Goal: Use online tool/utility

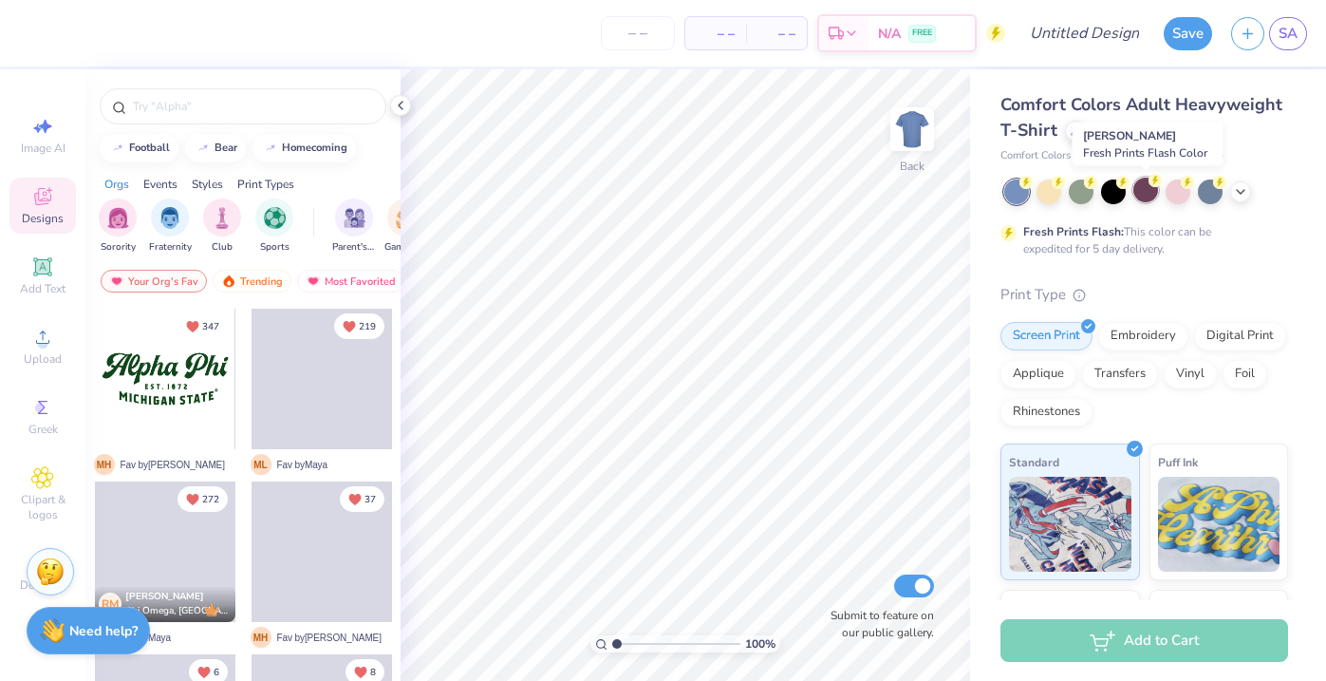
click at [1151, 187] on div at bounding box center [1146, 190] width 25 height 25
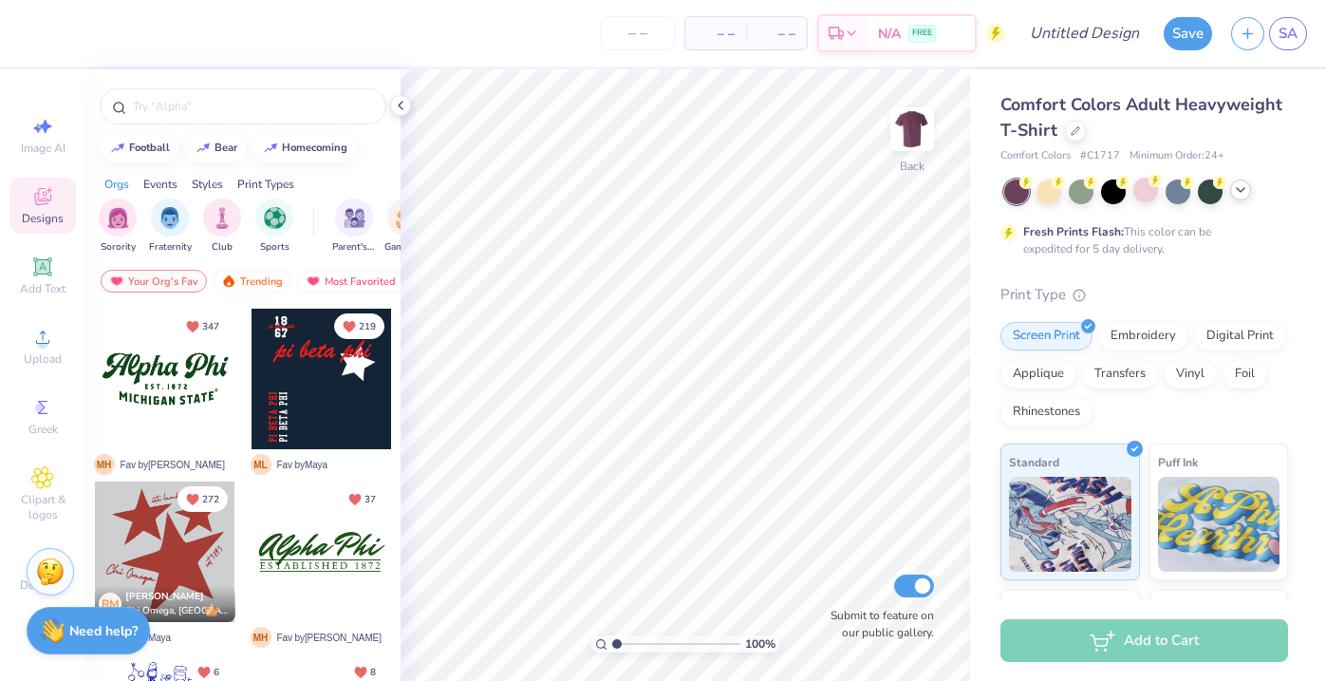
click at [1247, 191] on icon at bounding box center [1240, 189] width 15 height 15
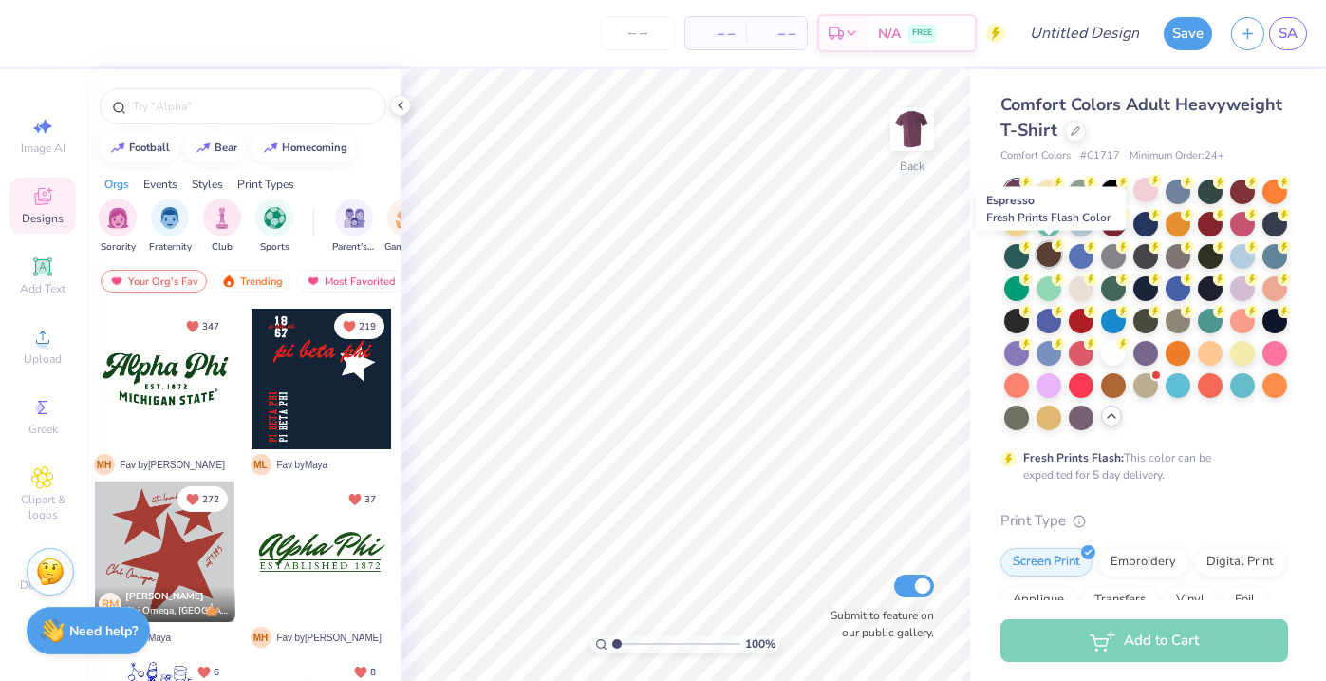
click at [1049, 256] on div at bounding box center [1049, 254] width 25 height 25
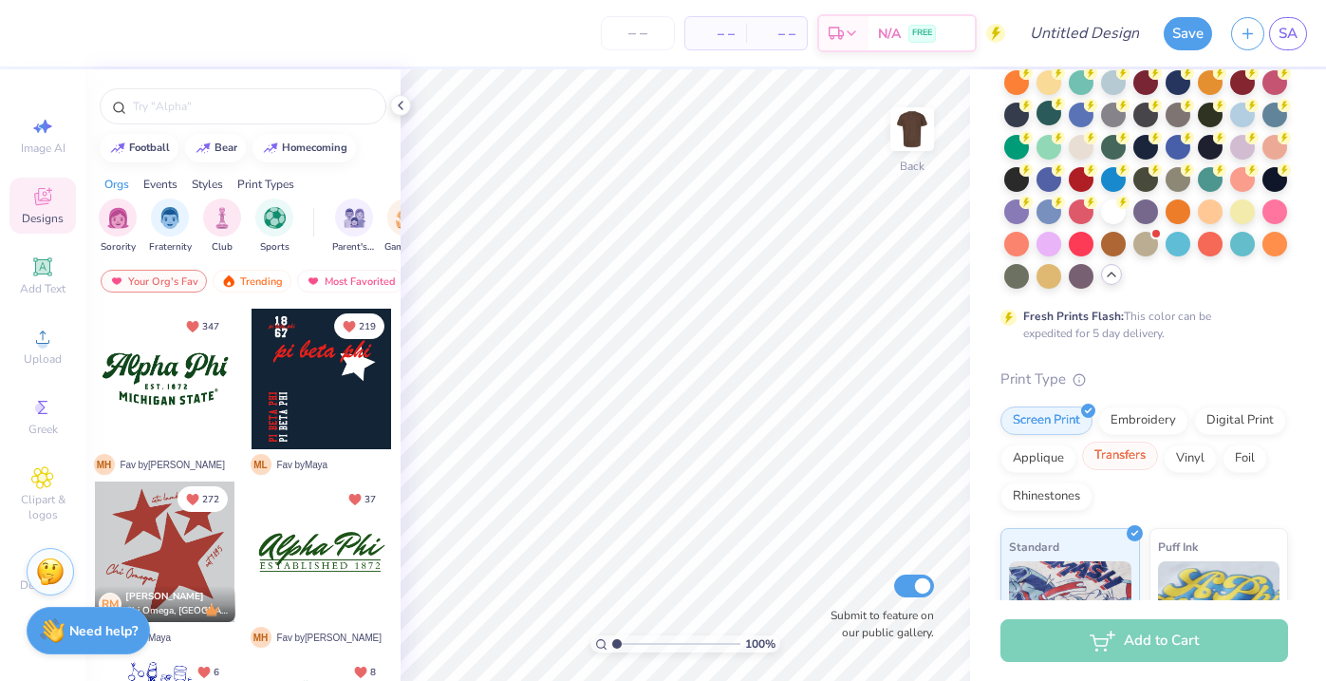
scroll to position [145, 0]
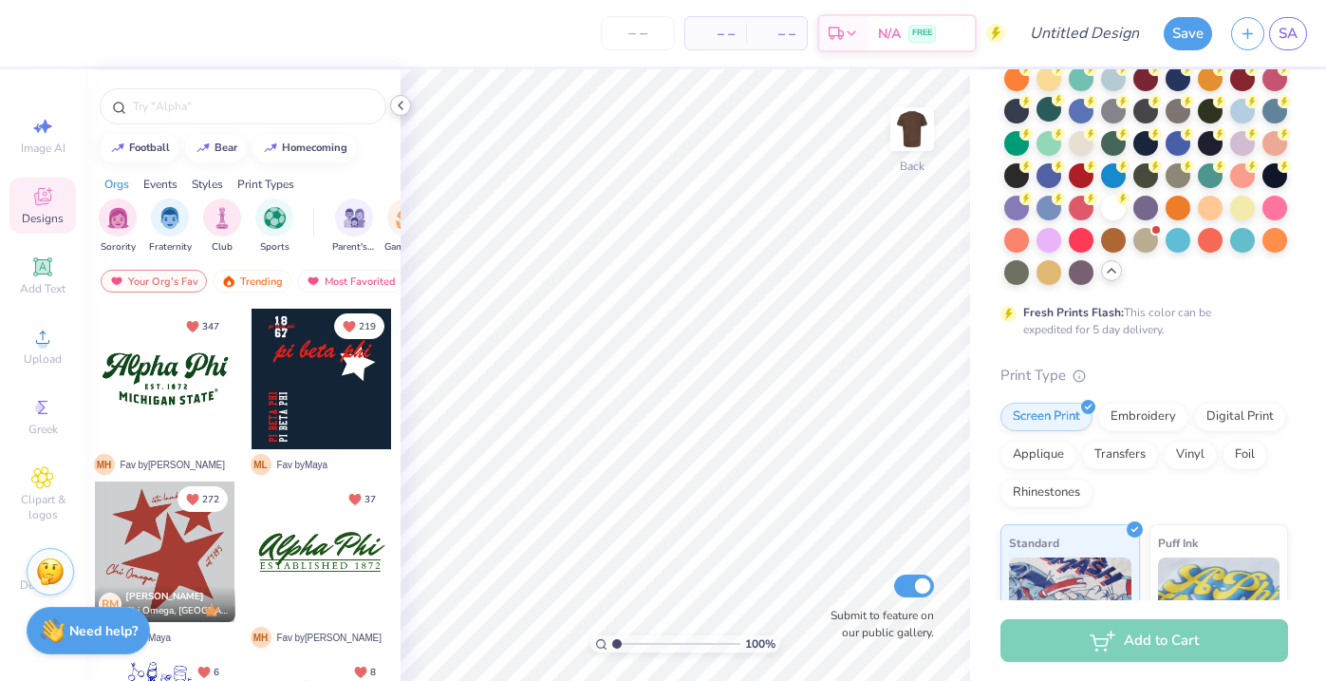
click at [400, 108] on icon at bounding box center [400, 105] width 15 height 15
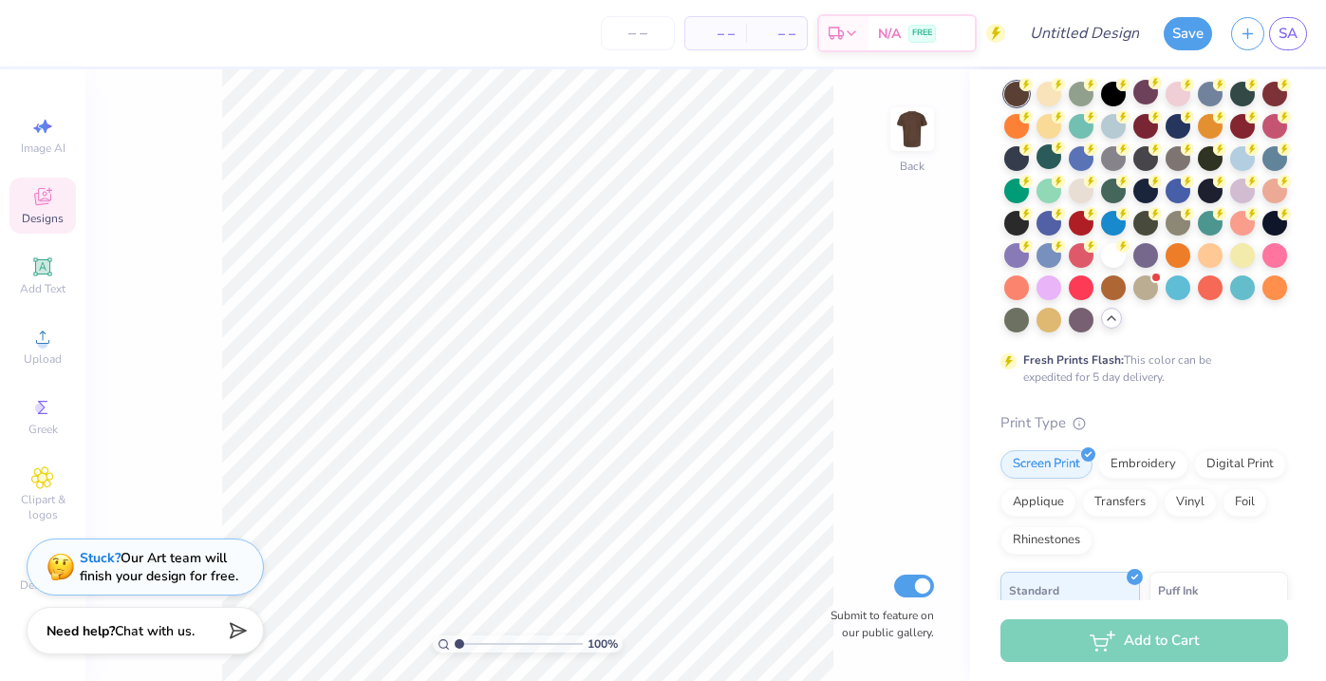
scroll to position [0, 0]
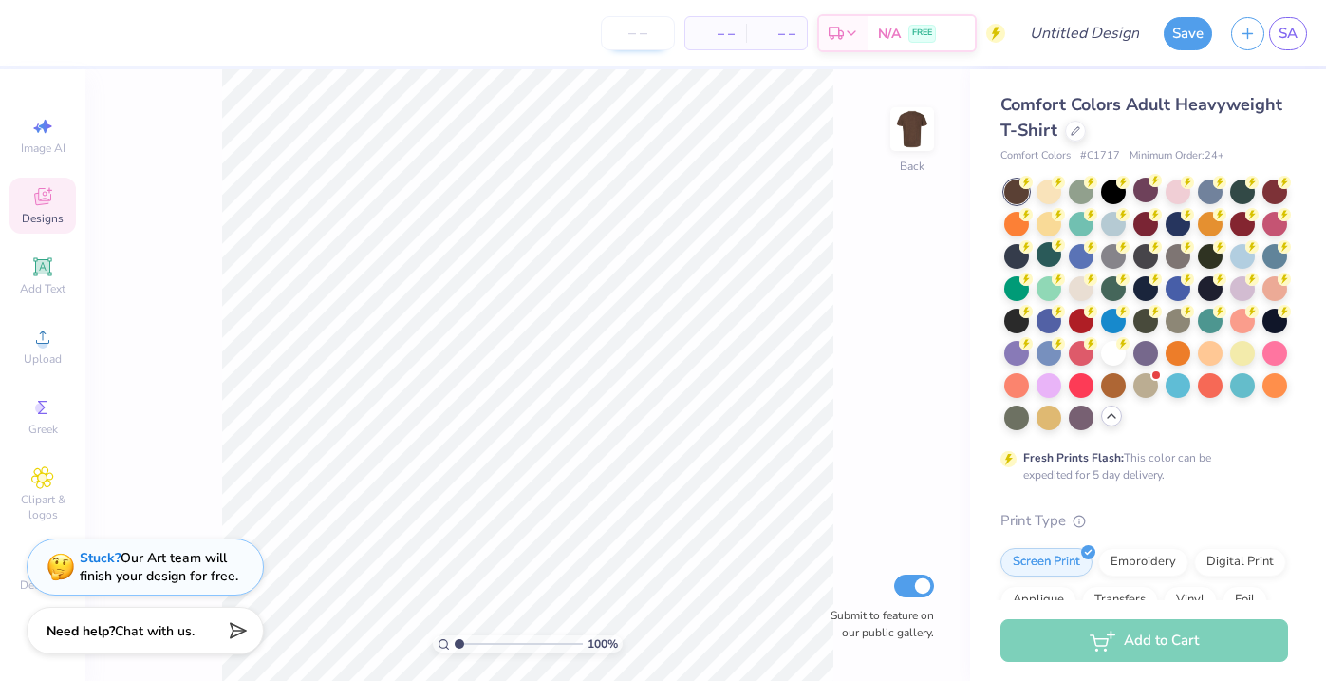
click at [628, 34] on input "number" at bounding box center [638, 33] width 74 height 34
click at [1026, 195] on div at bounding box center [1016, 191] width 25 height 25
click at [1019, 516] on div "Print Type" at bounding box center [1145, 521] width 288 height 22
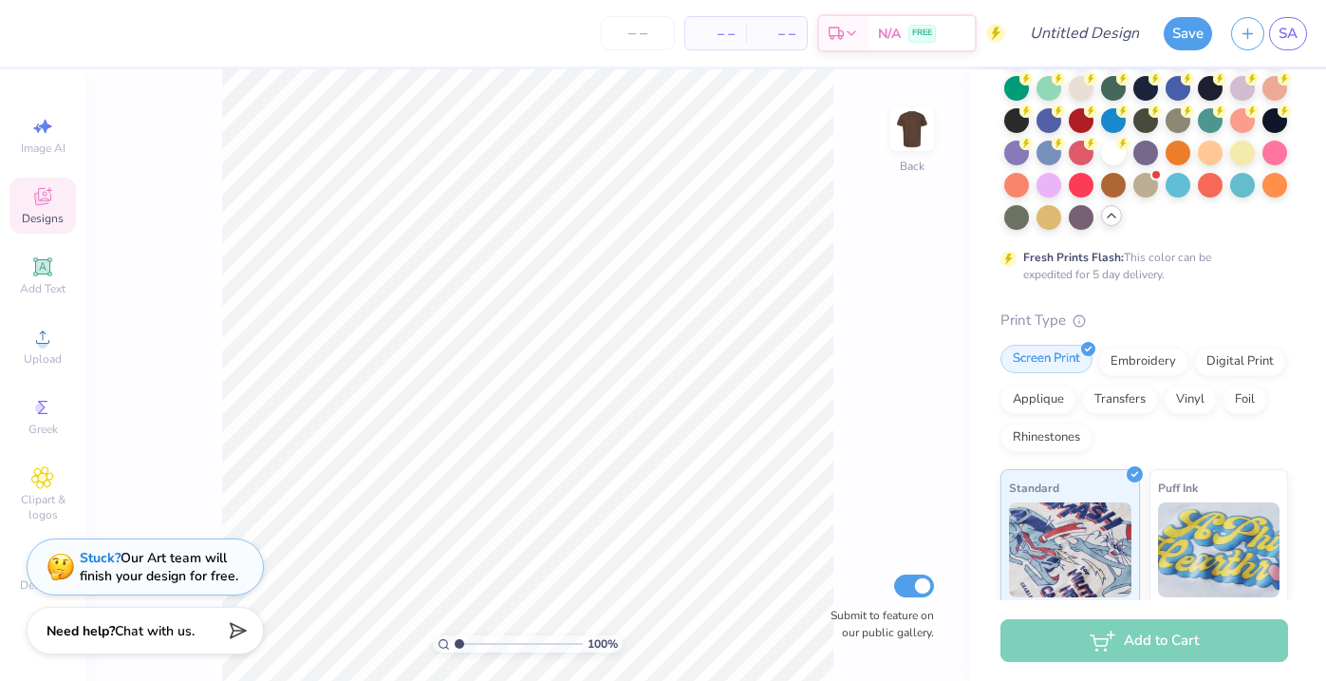
scroll to position [372, 0]
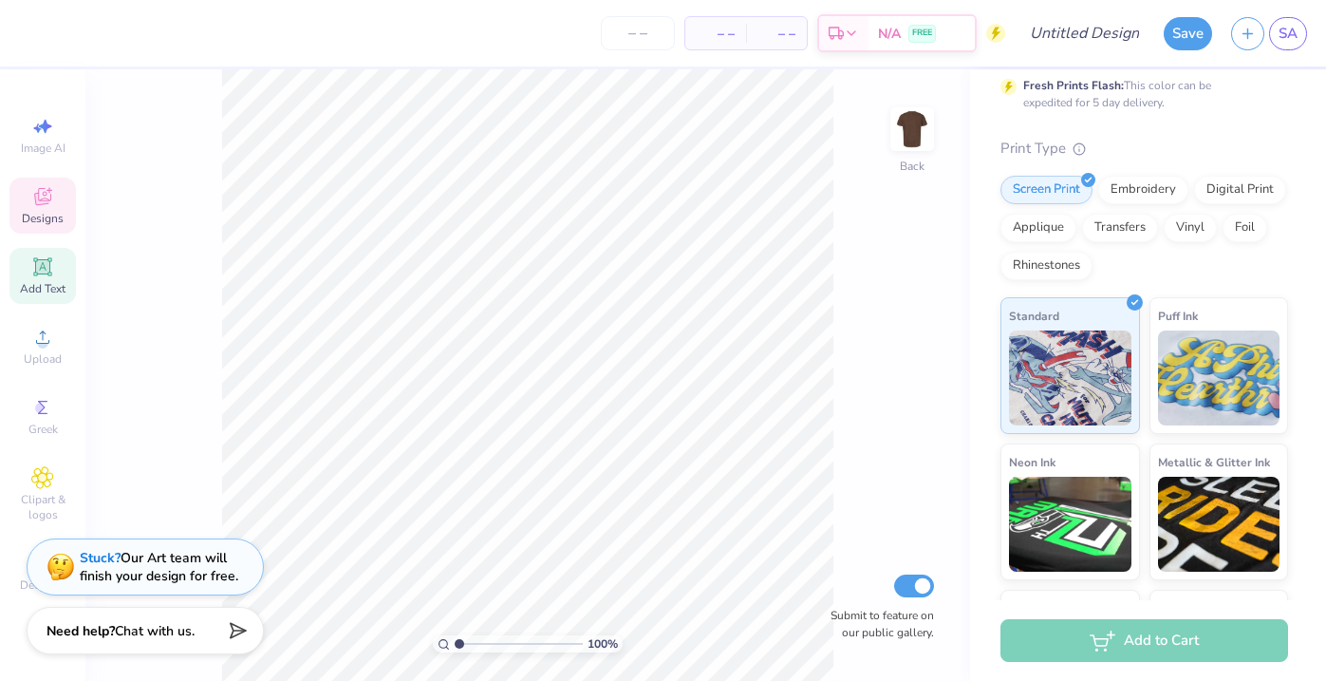
click at [23, 273] on div "Add Text" at bounding box center [42, 276] width 66 height 56
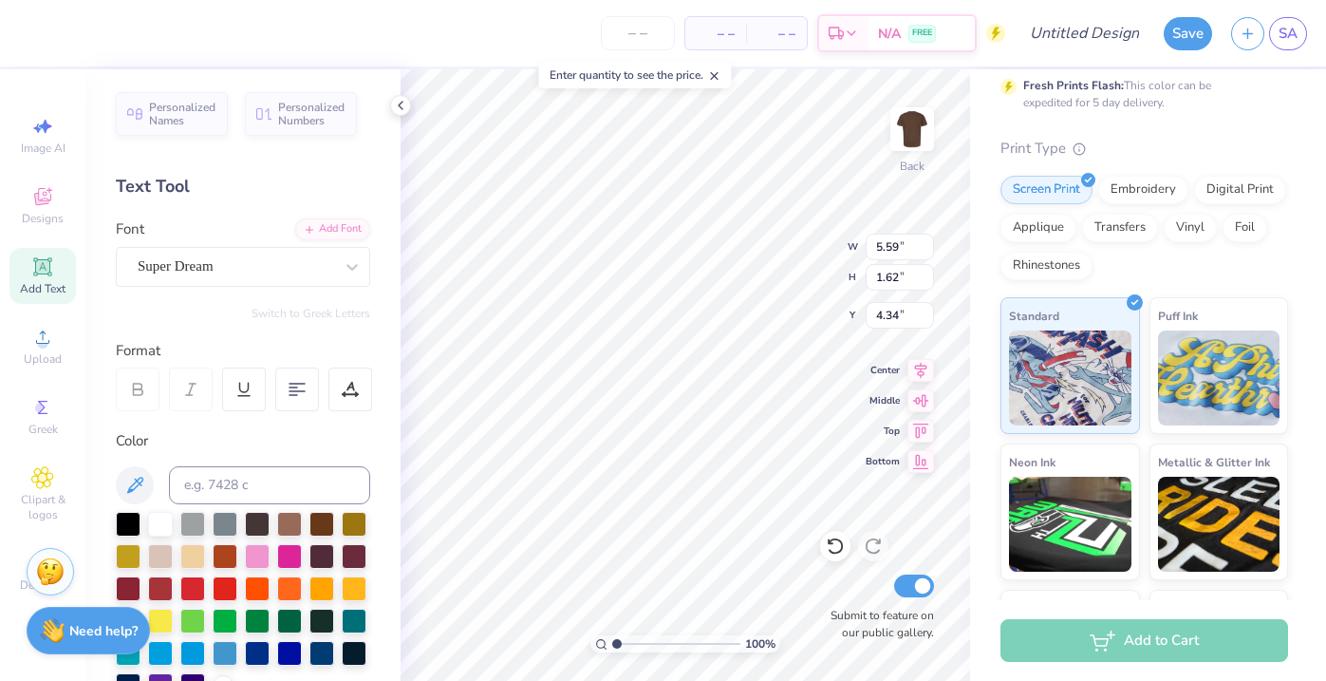
type input "4.34"
type textarea "Sig Delt"
click at [165, 528] on div at bounding box center [160, 522] width 25 height 25
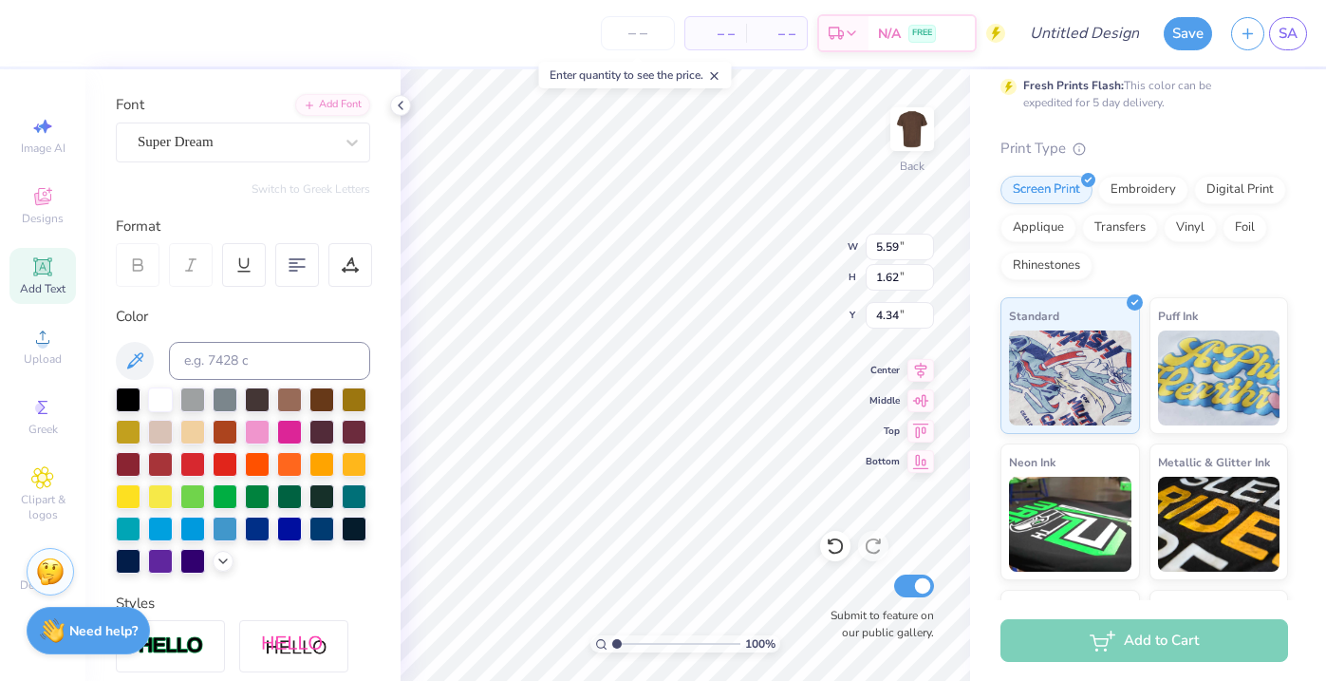
scroll to position [134, 0]
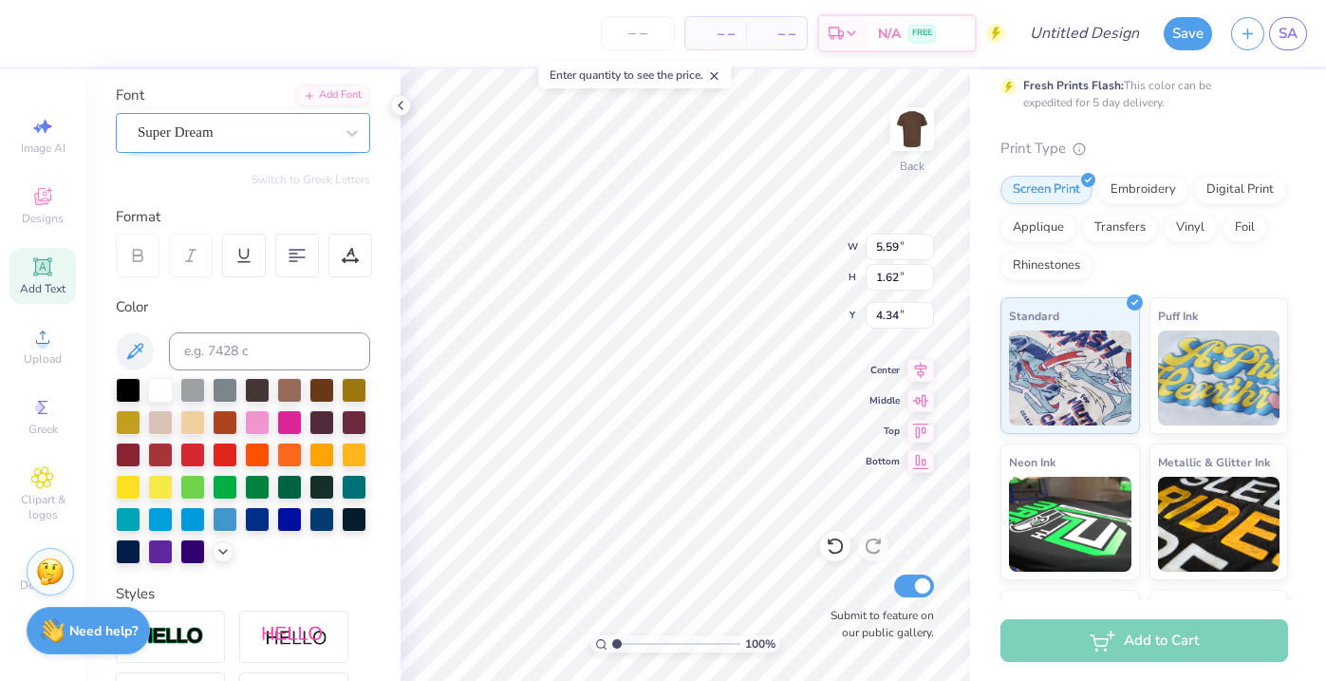
click at [303, 135] on div "Super Dream" at bounding box center [235, 132] width 199 height 29
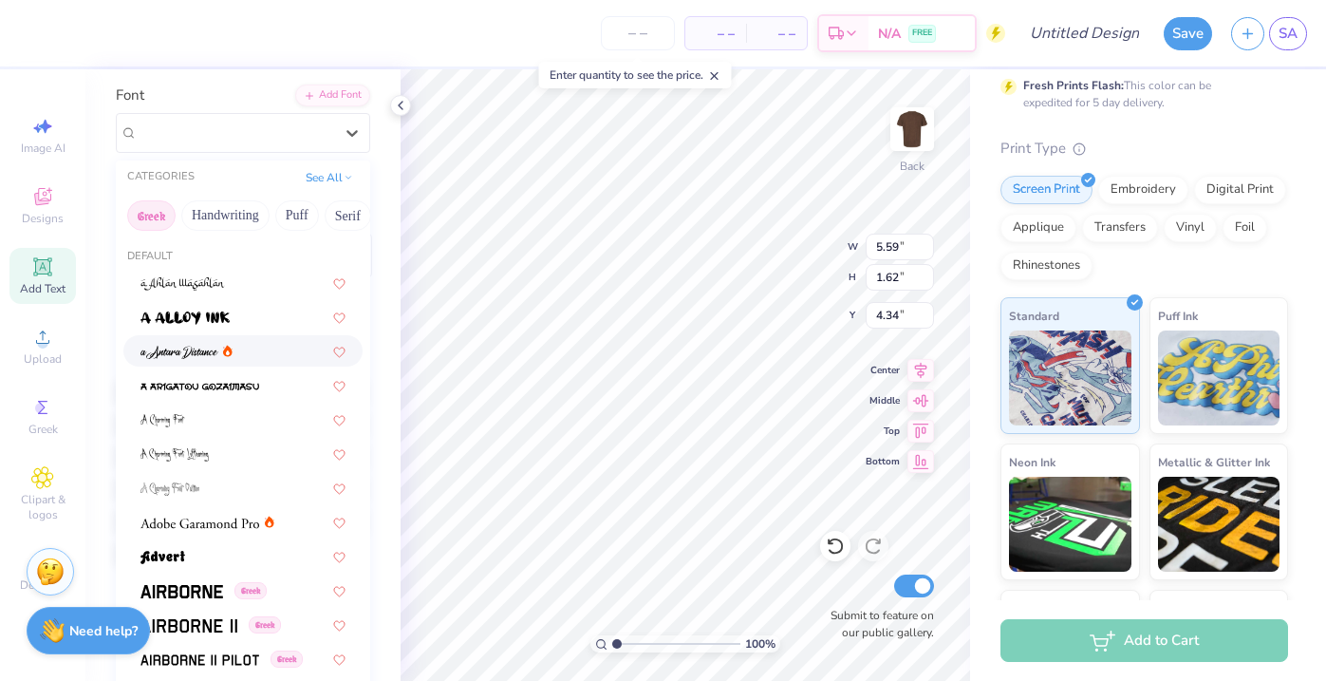
click at [168, 218] on button "Greek" at bounding box center [151, 215] width 48 height 30
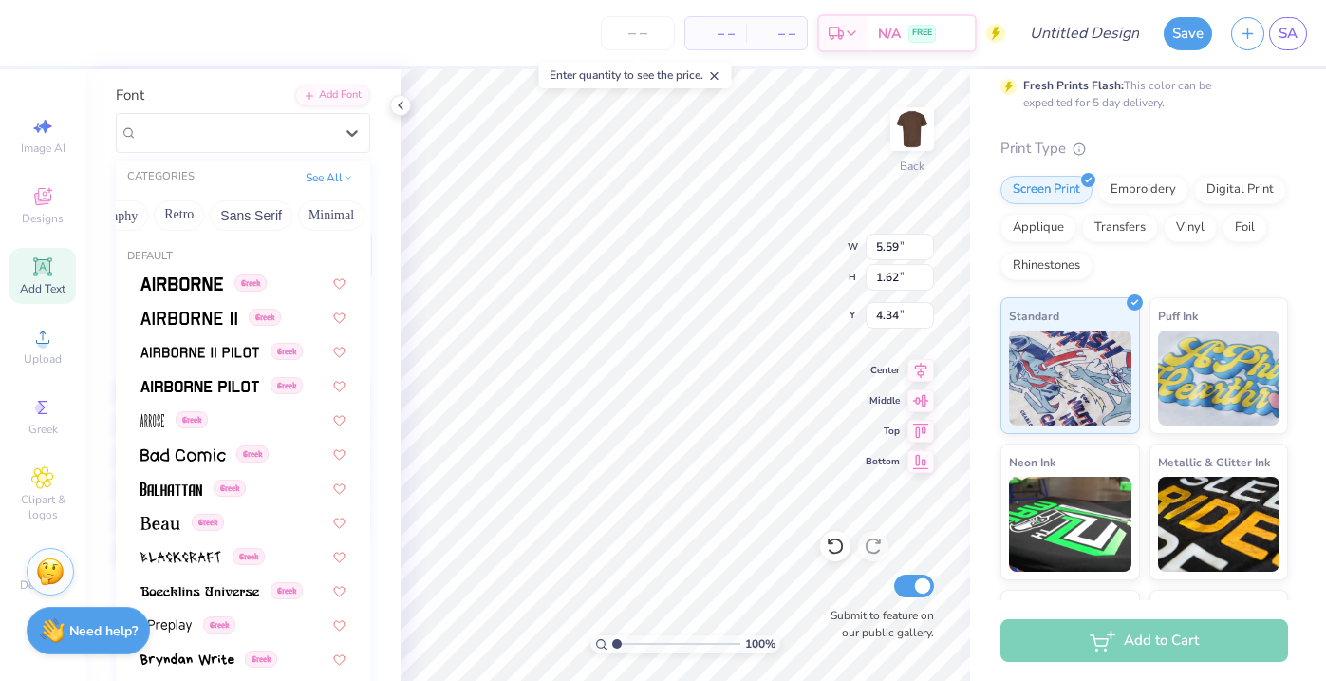
scroll to position [0, 304]
click at [173, 210] on button "Calligraphy" at bounding box center [167, 215] width 84 height 30
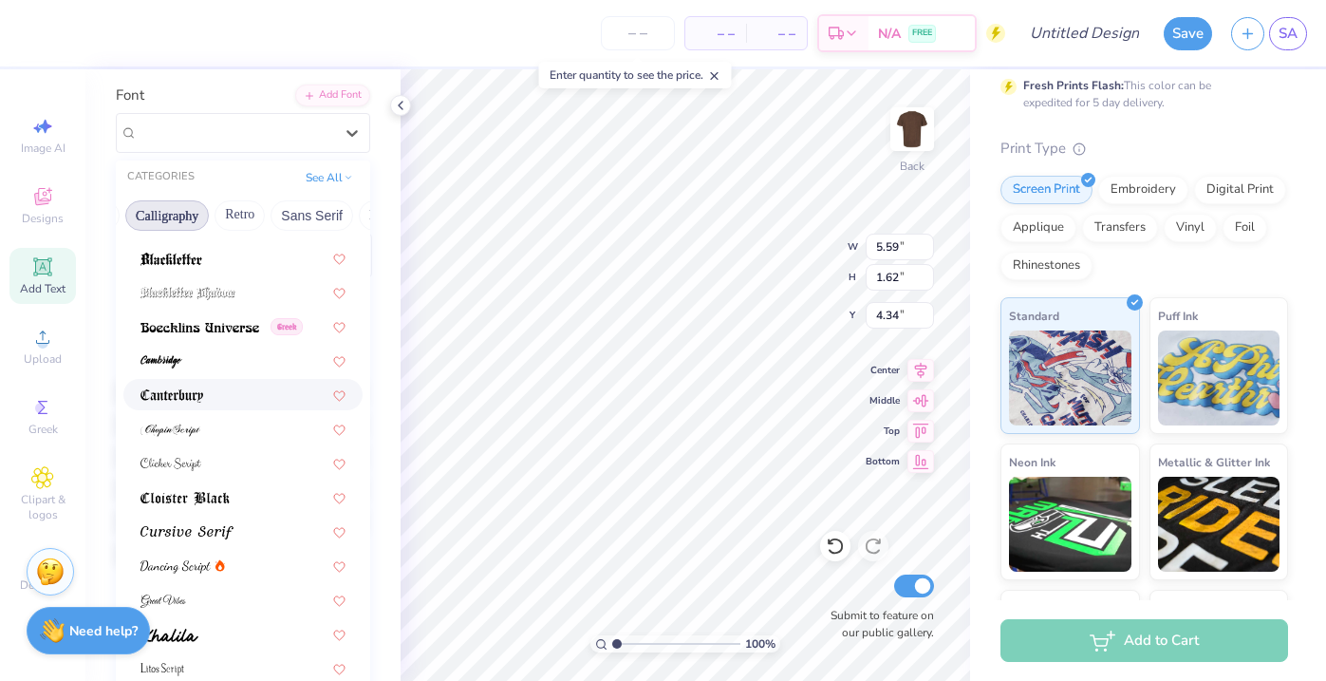
scroll to position [163, 0]
click at [222, 432] on div at bounding box center [243, 427] width 205 height 20
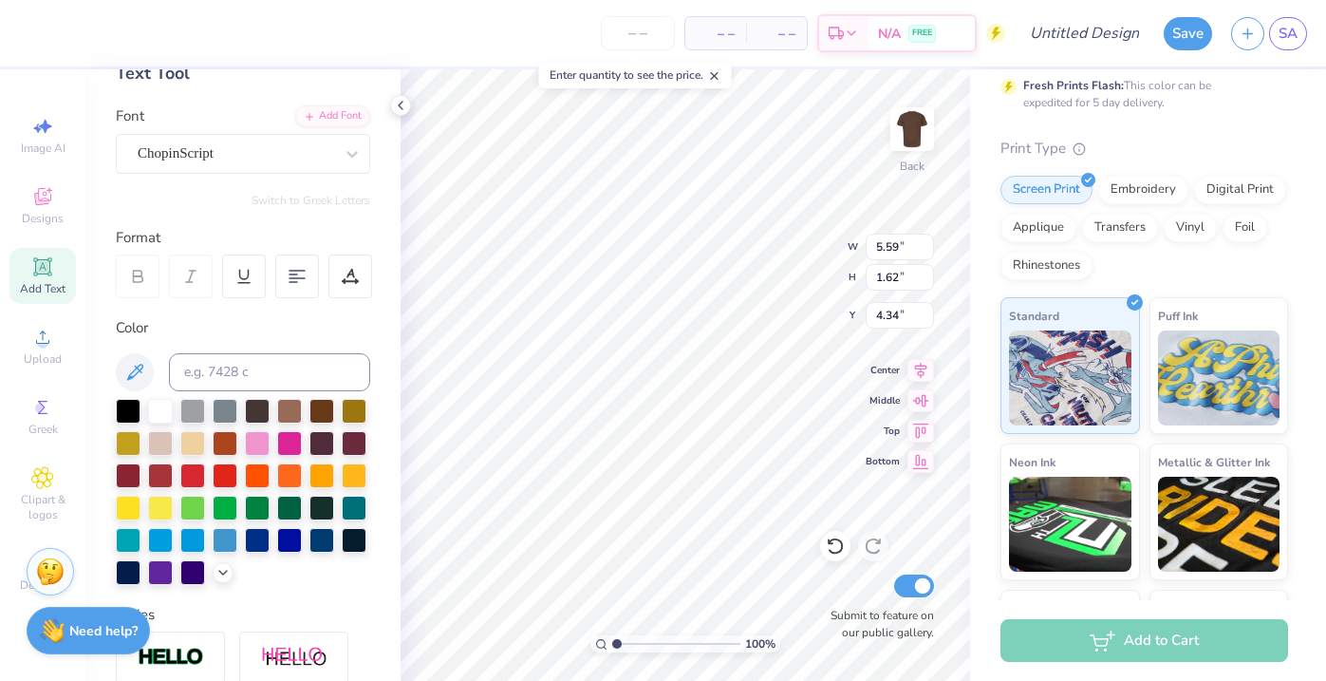
scroll to position [0, 0]
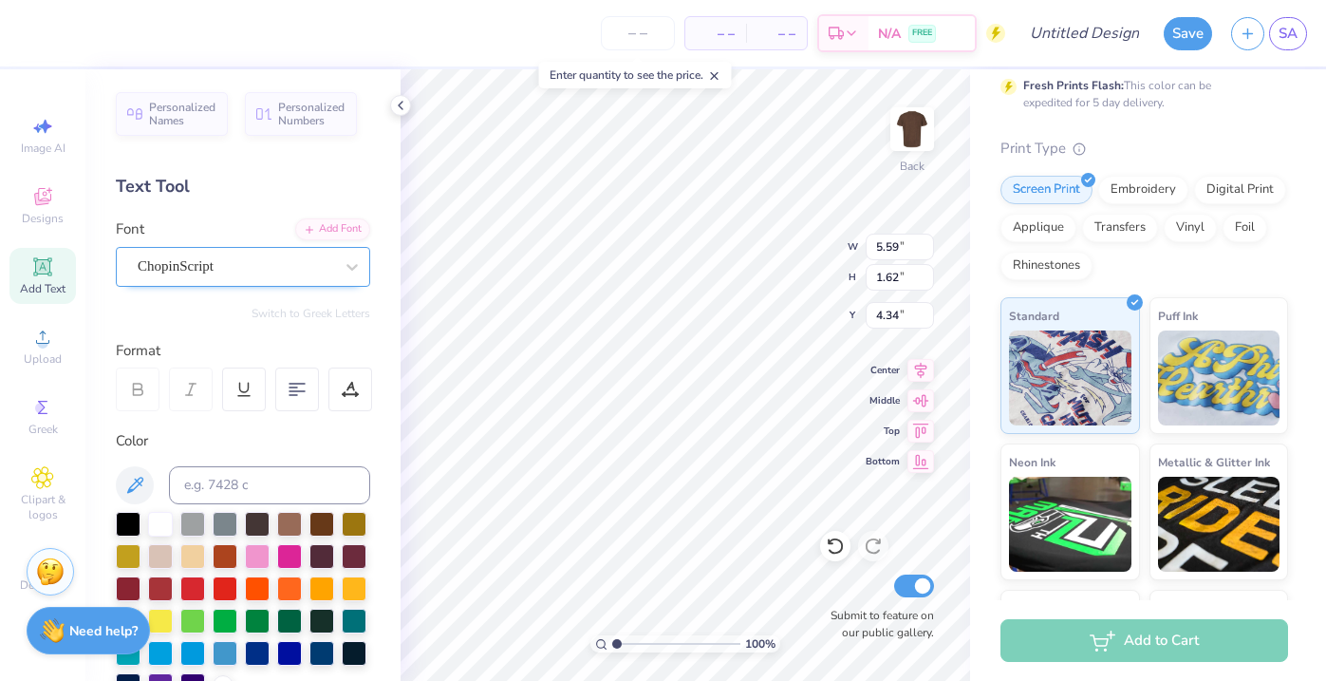
click at [201, 258] on div "ChopinScript" at bounding box center [235, 266] width 199 height 29
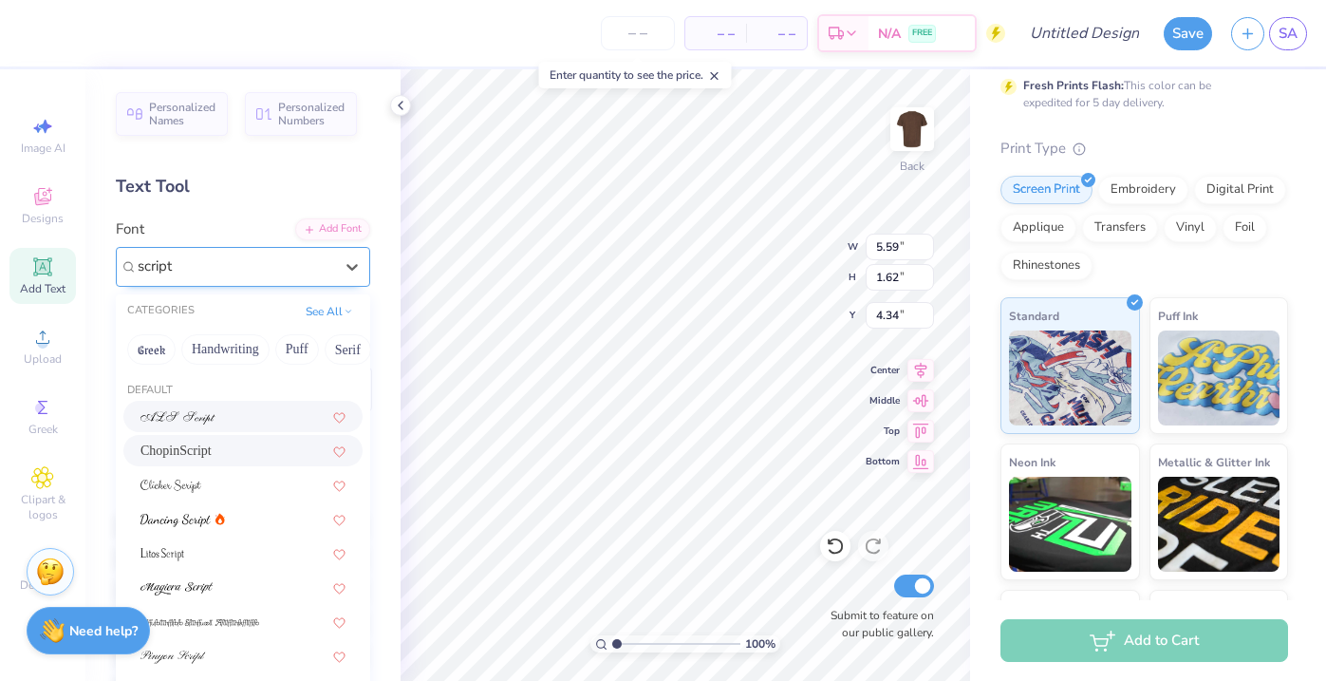
click at [268, 419] on div at bounding box center [243, 416] width 205 height 20
type input "script"
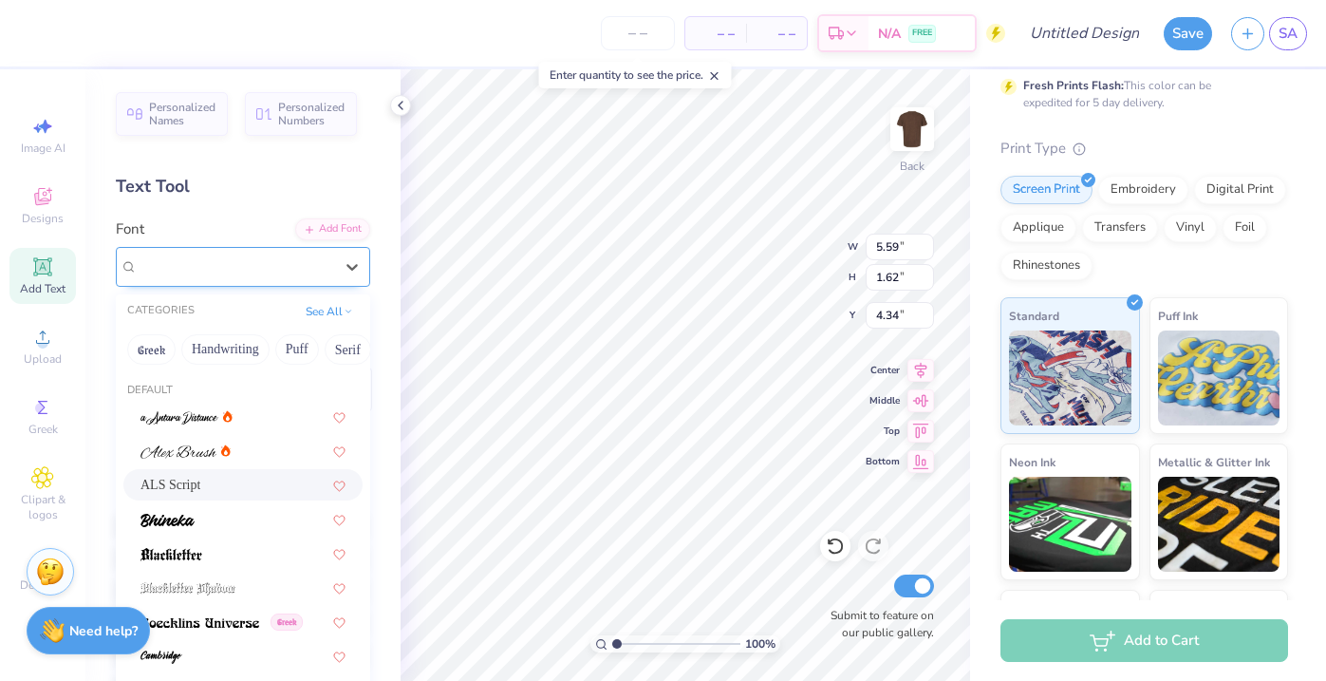
click at [214, 265] on div "ALS Script" at bounding box center [235, 266] width 199 height 29
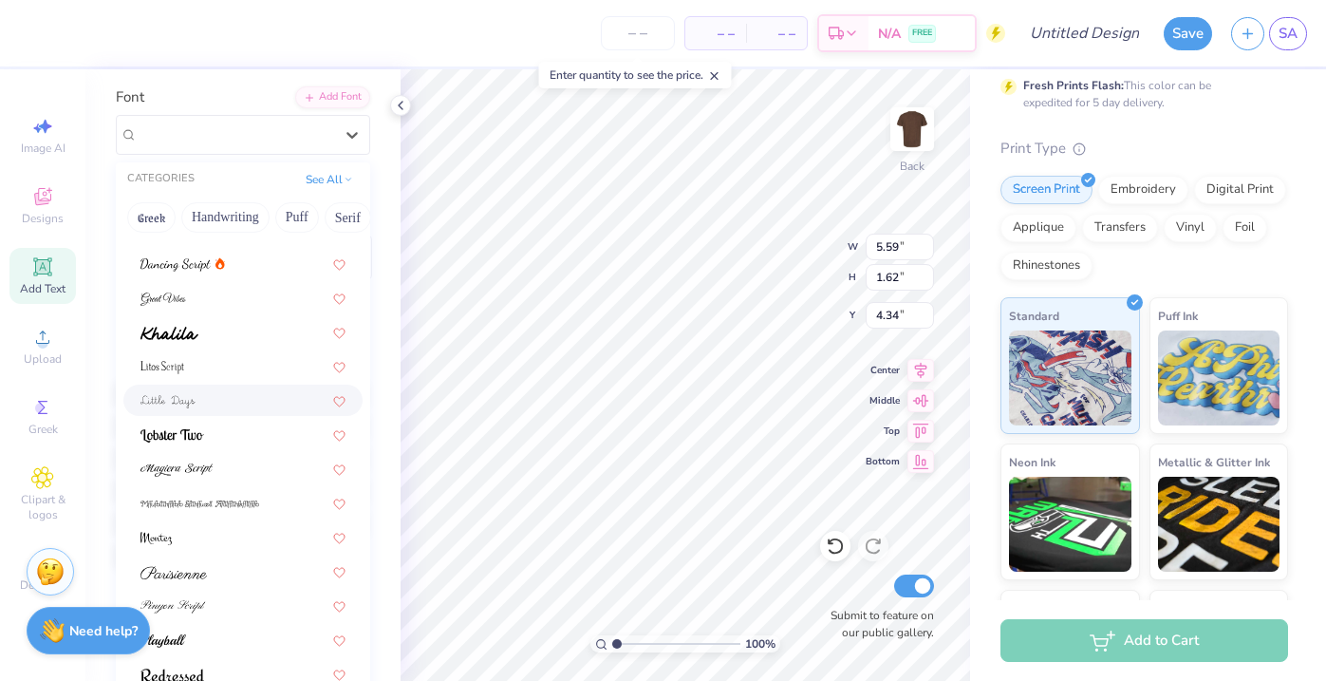
scroll to position [134, 0]
click at [183, 467] on img at bounding box center [177, 467] width 72 height 13
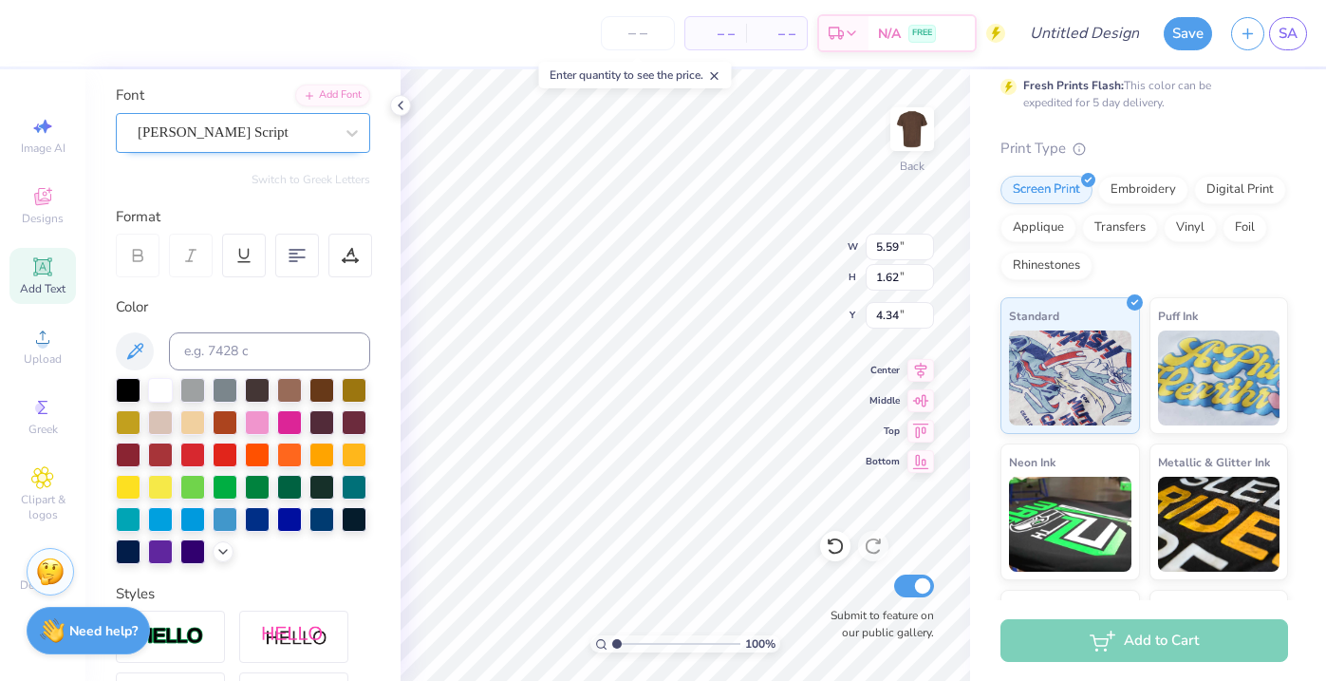
click at [229, 131] on div "[PERSON_NAME] Script" at bounding box center [235, 132] width 199 height 29
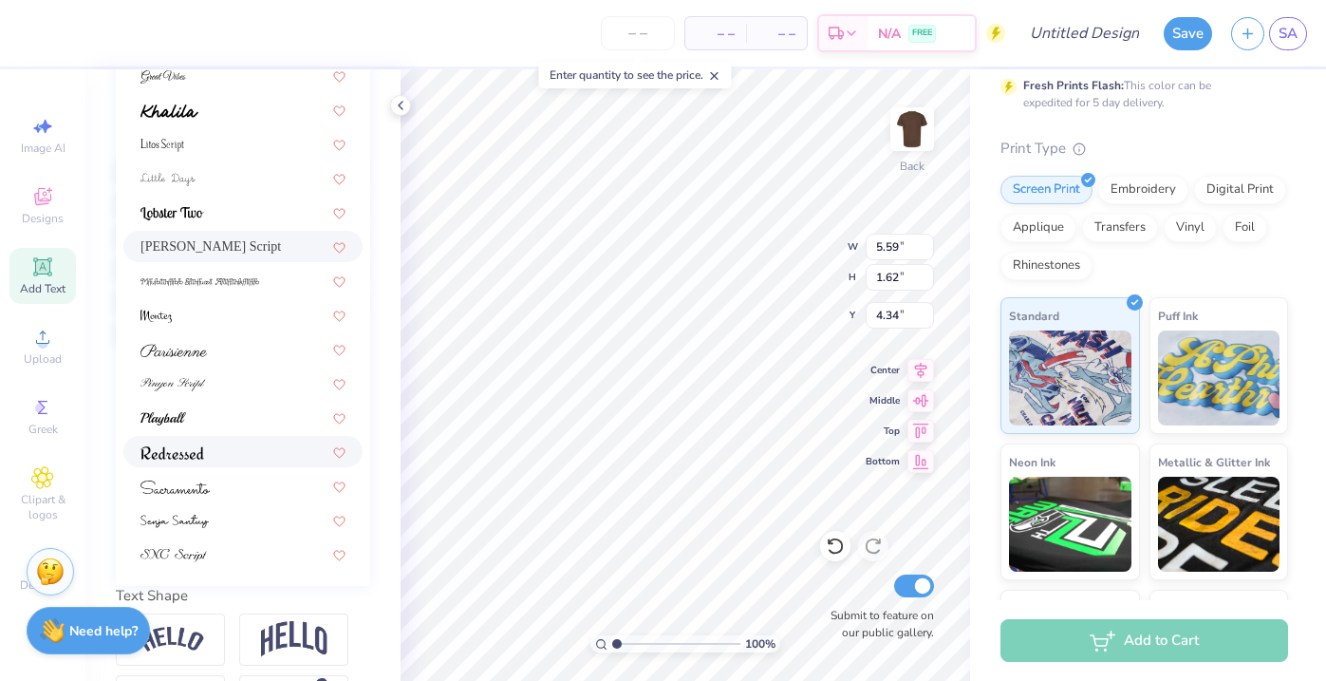
scroll to position [367, 0]
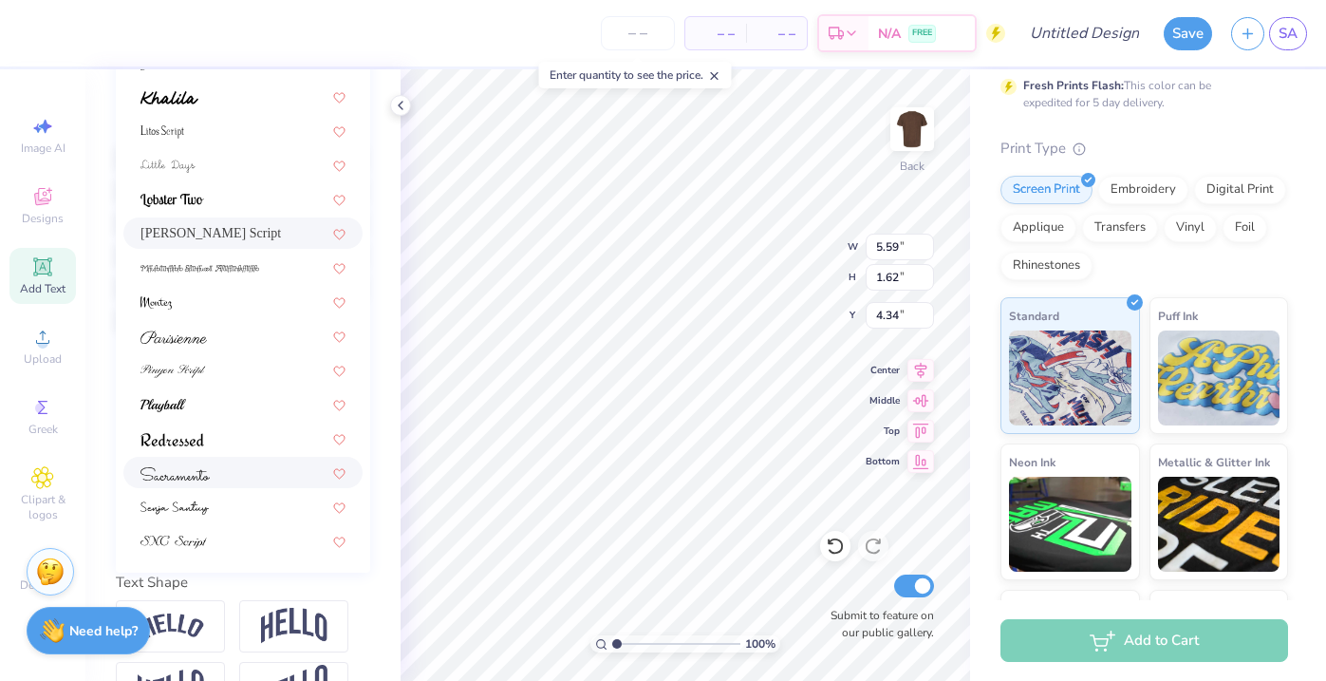
click at [192, 476] on img at bounding box center [175, 473] width 69 height 13
